Goal: Transaction & Acquisition: Purchase product/service

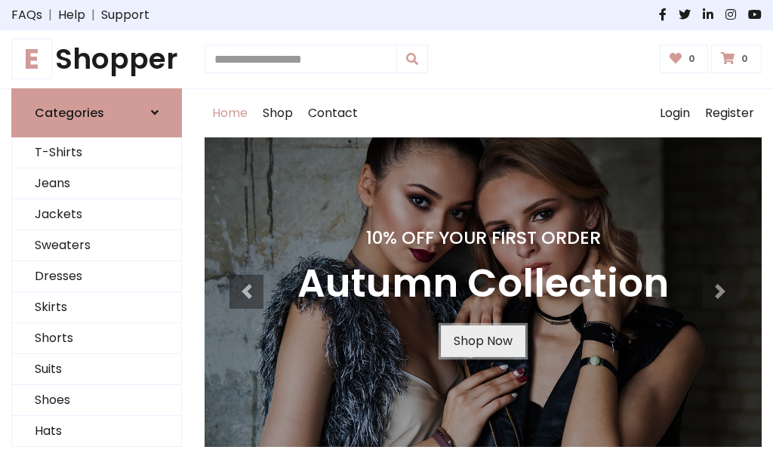
click at [482, 341] on link "Shop Now" at bounding box center [483, 341] width 85 height 32
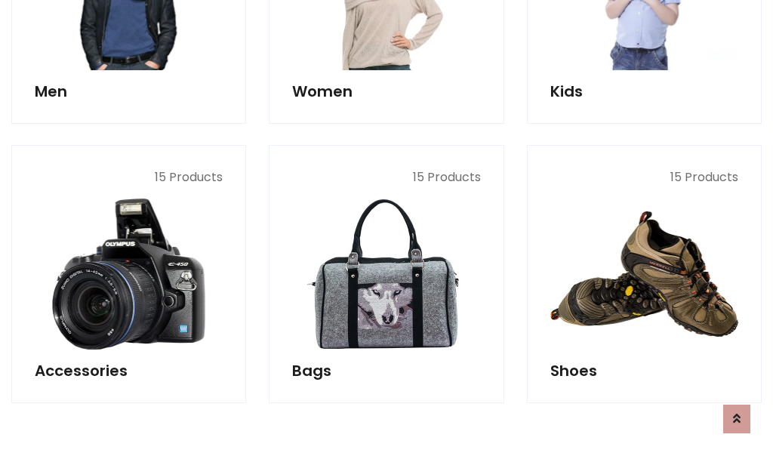
scroll to position [1506, 0]
